Goal: Task Accomplishment & Management: Complete application form

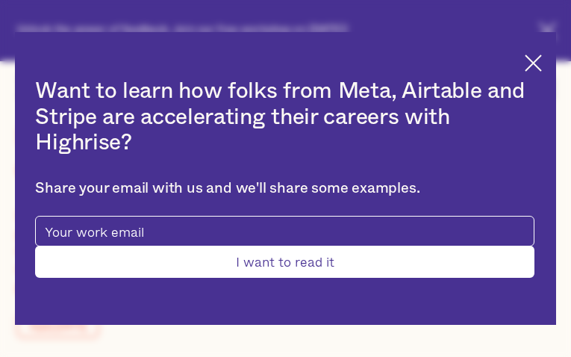
type input "dXXxVwkET"
type input "jAeewiQZagFcQP"
type input "[EMAIL_ADDRESS][DOMAIN_NAME]"
type input "9905725369"
type input "MmBniYUTspWQ"
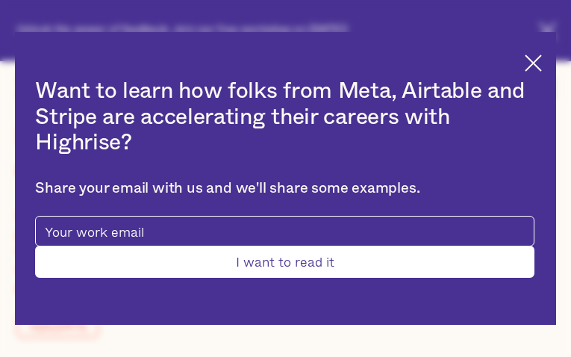
type input "OHrjiCitWc"
type input "[EMAIL_ADDRESS][DOMAIN_NAME]"
type input "yQGMyOLfUeej"
type input "CjdqryrYfZY"
type input "[EMAIL_ADDRESS][DOMAIN_NAME]"
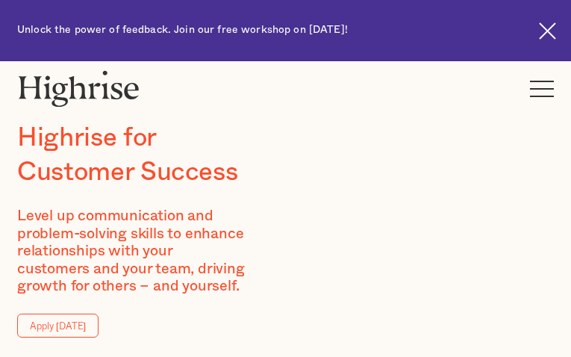
type input "RXNjBIjLwlghLpXD"
type input "YJRwCJcKPrWP"
type input "[EMAIL_ADDRESS][DOMAIN_NAME]"
type input "3428559357"
type input "QGcSvEjb"
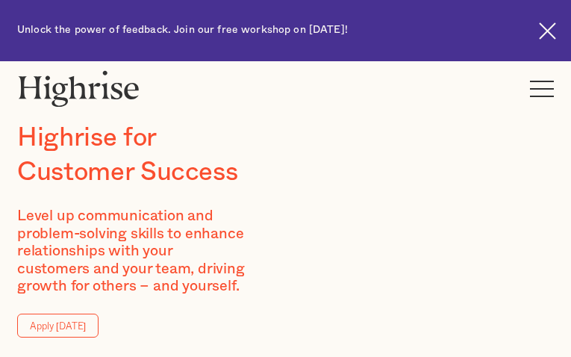
type input "rMFazClQH"
type input "[EMAIL_ADDRESS][DOMAIN_NAME]"
type input "6621971985"
type input "OYBERuqjh"
type input "AaSRPwaIM"
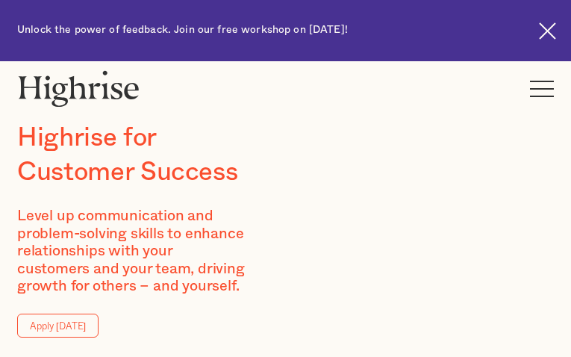
type input "[EMAIL_ADDRESS][DOMAIN_NAME]"
type input "wkBWAfXlsXL"
type input "jyvcIZfEXnF"
type input "[EMAIL_ADDRESS][DOMAIN_NAME]"
